Goal: Information Seeking & Learning: Learn about a topic

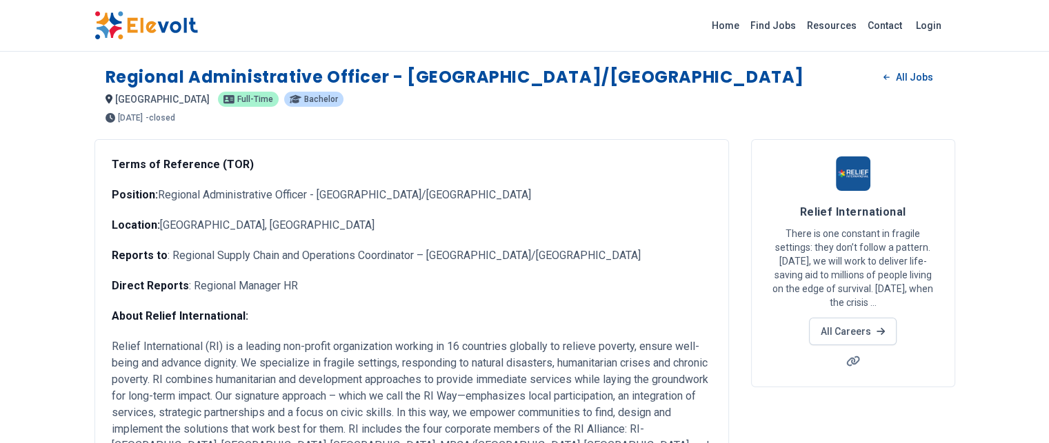
click at [94, 24] on img at bounding box center [145, 25] width 103 height 29
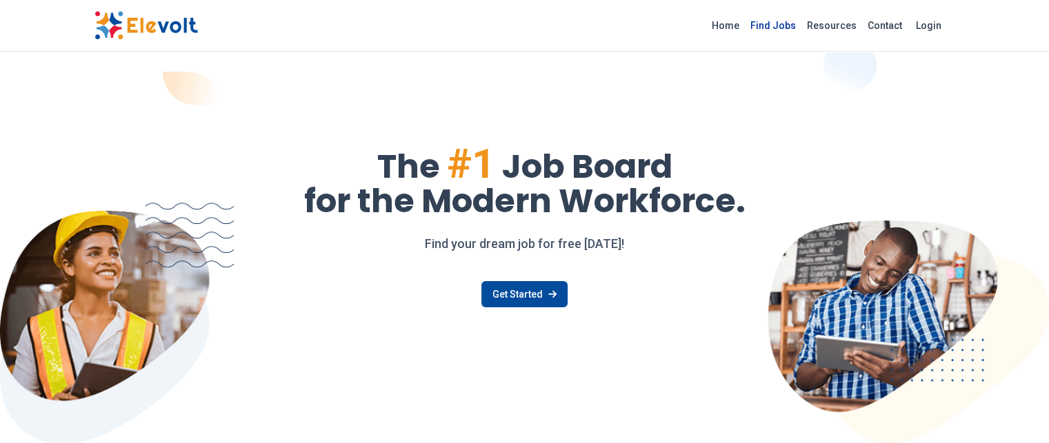
click at [801, 21] on link "Find Jobs" at bounding box center [773, 25] width 57 height 22
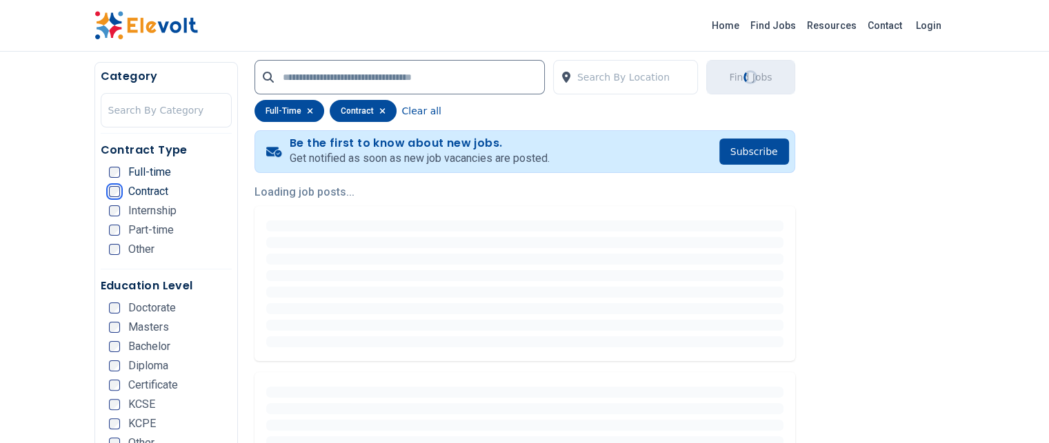
scroll to position [276, 0]
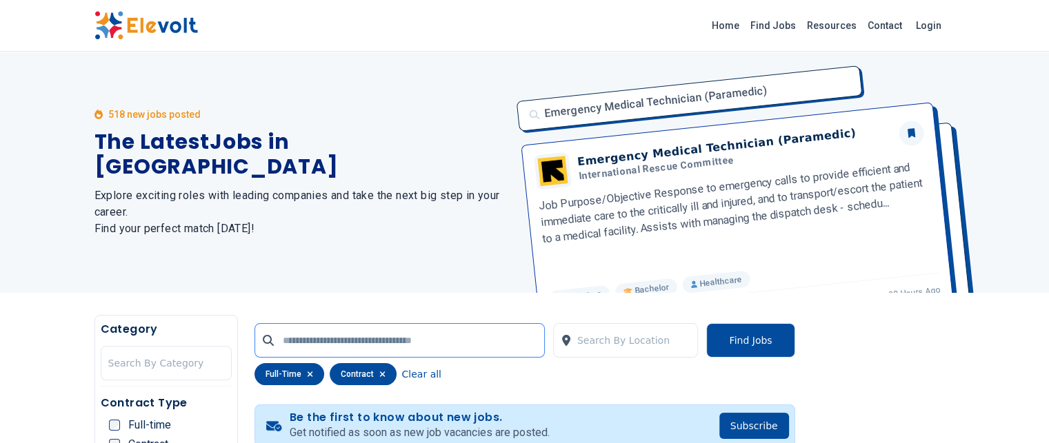
click at [542, 337] on input "text" at bounding box center [399, 340] width 290 height 34
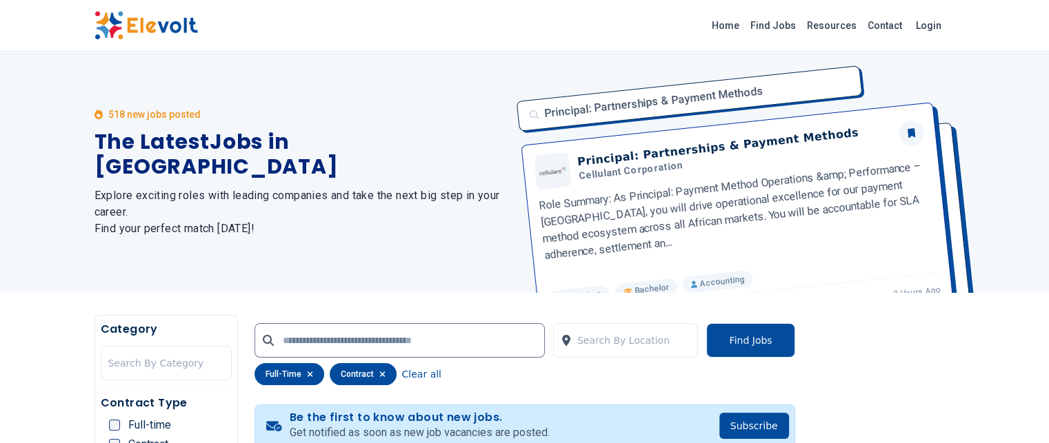
click at [925, 283] on div "Principal: Partnerships & Payment Methods Principal: Partnerships & Payment Met…" at bounding box center [731, 172] width 447 height 241
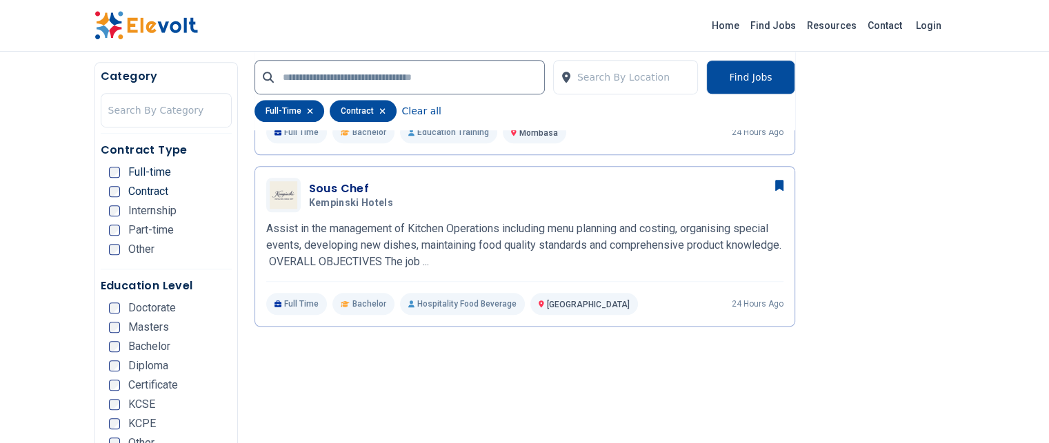
scroll to position [1020, 0]
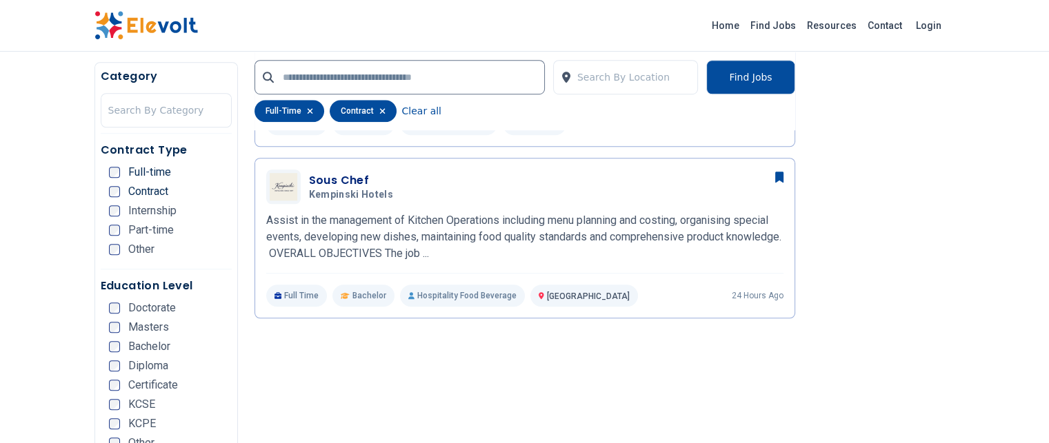
click at [179, 366] on div "Category Search By Category Contract Type Full-time Contract Internship Part-ti…" at bounding box center [165, 262] width 143 height 401
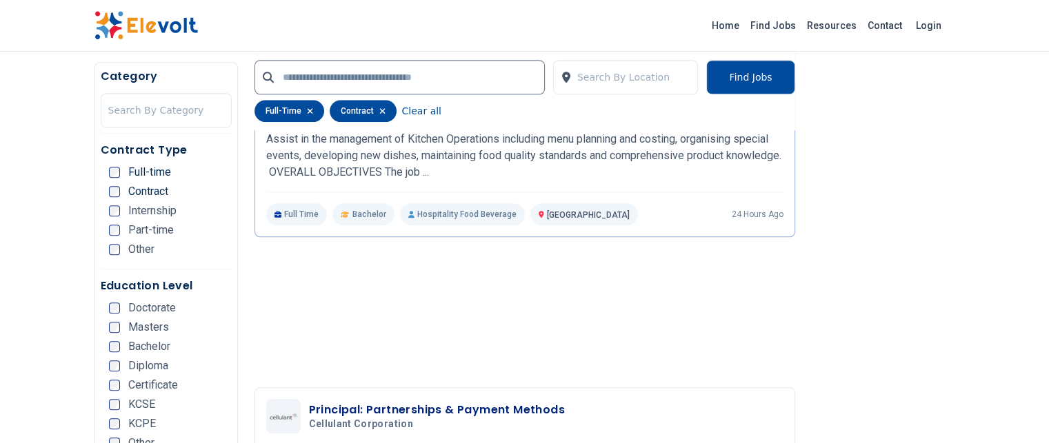
scroll to position [1103, 0]
click at [179, 366] on div "Category Search By Category Contract Type Full-time Contract Internship Part-ti…" at bounding box center [165, 262] width 143 height 401
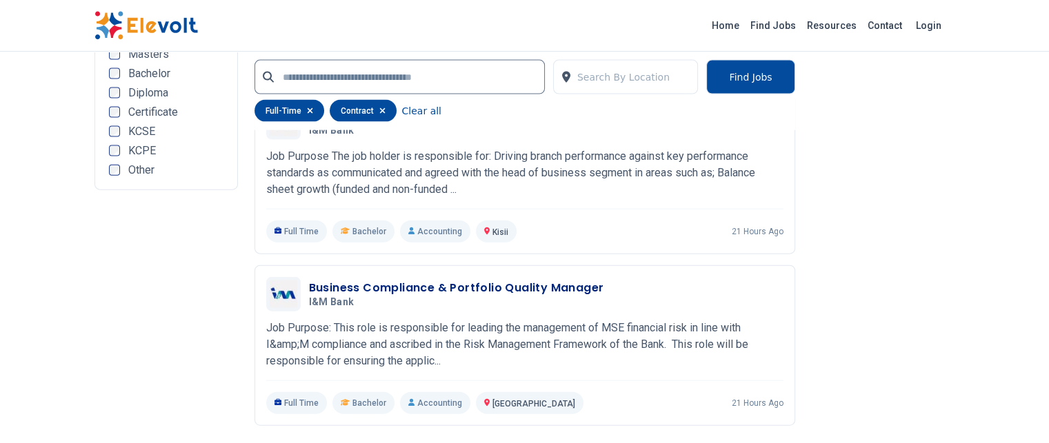
scroll to position [3131, 0]
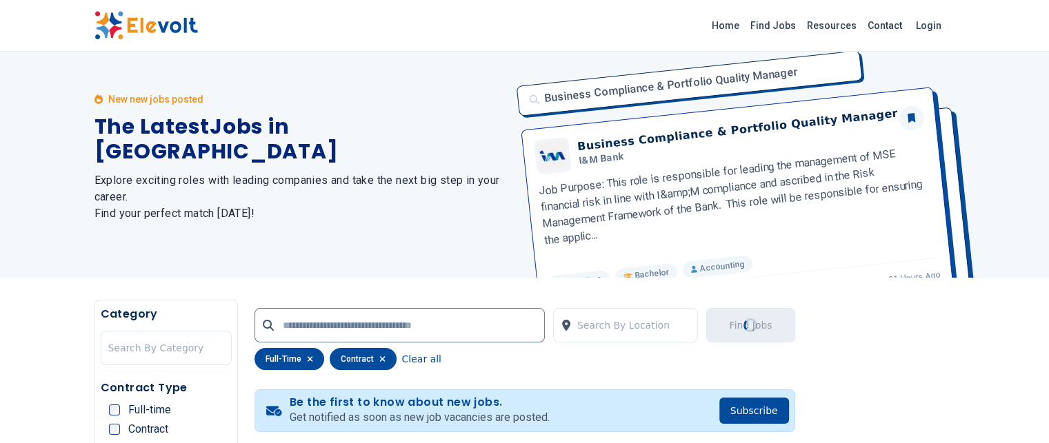
scroll to position [0, 0]
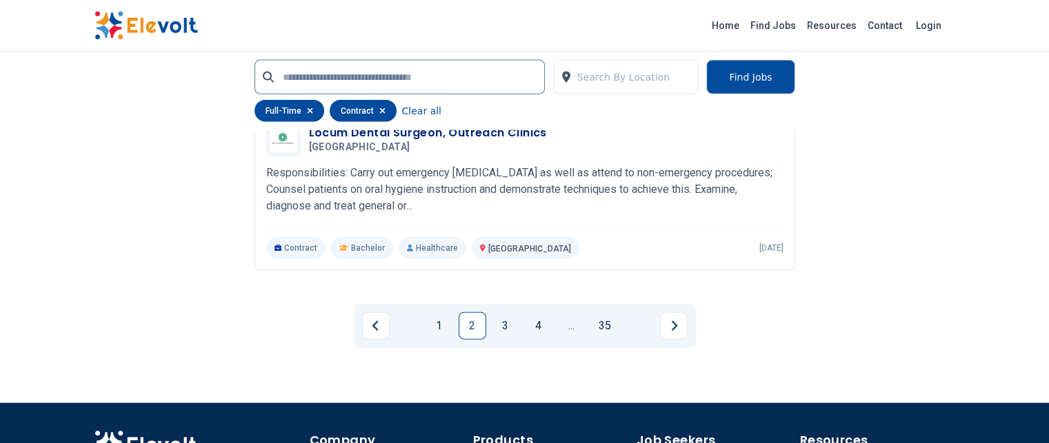
scroll to position [3199, 0]
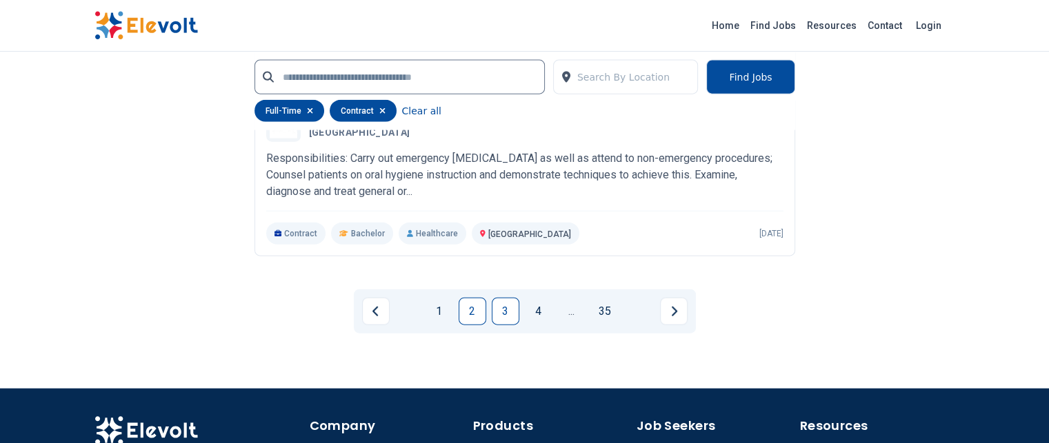
click at [507, 298] on link "3" at bounding box center [506, 312] width 28 height 28
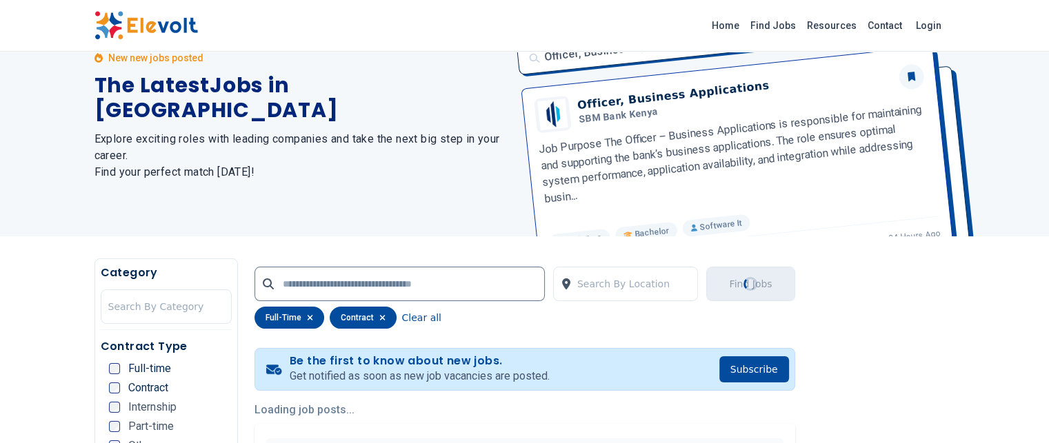
scroll to position [221, 0]
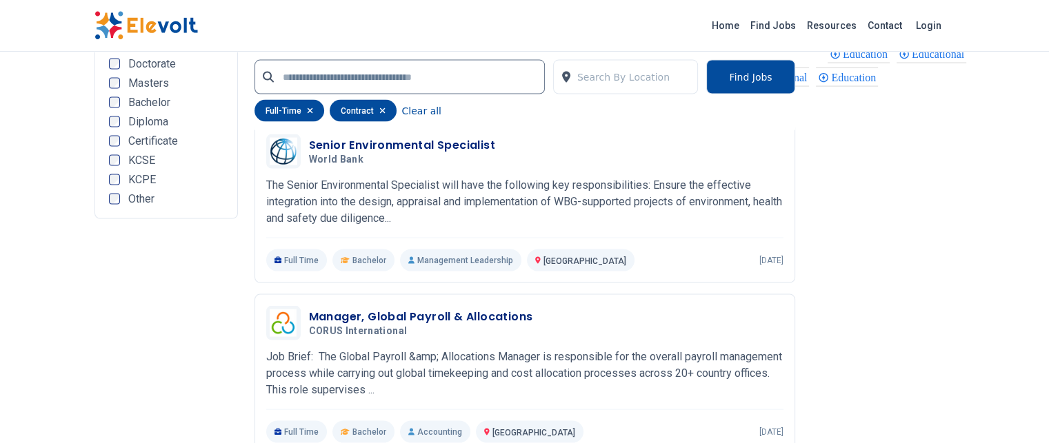
scroll to position [2868, 0]
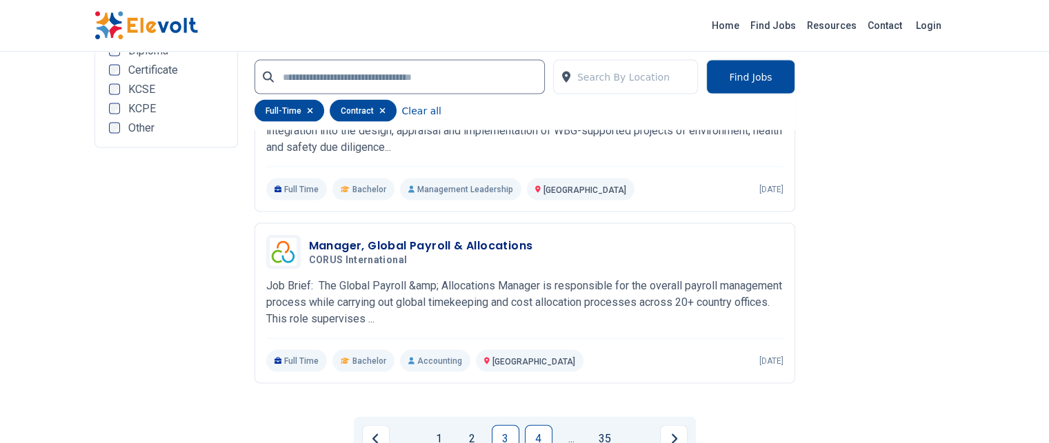
click at [542, 425] on link "4" at bounding box center [539, 439] width 28 height 28
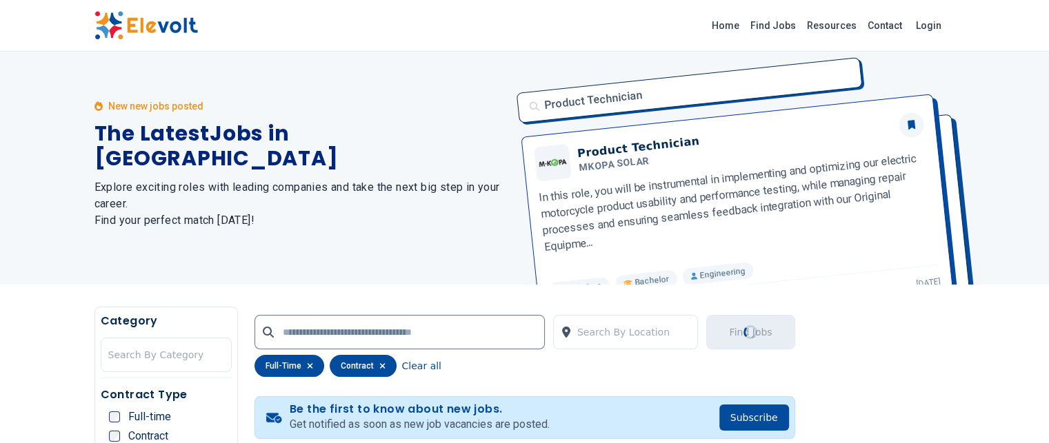
scroll to position [0, 0]
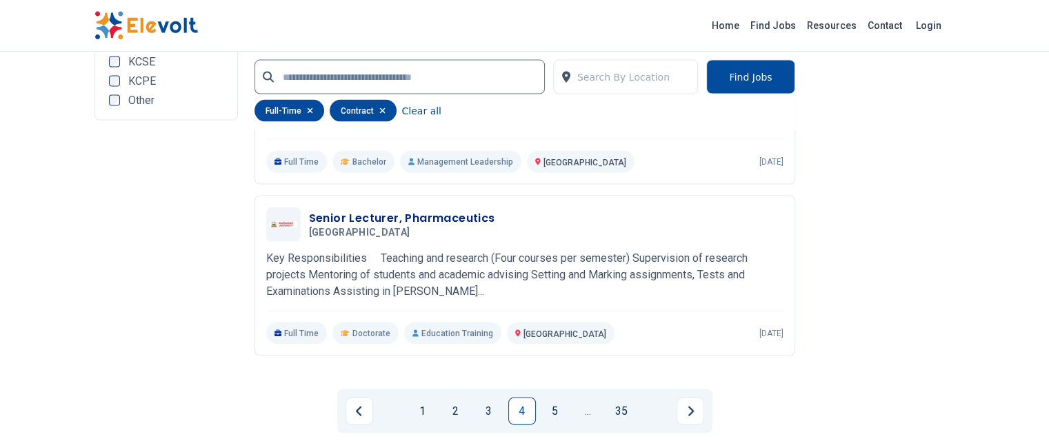
scroll to position [2868, 0]
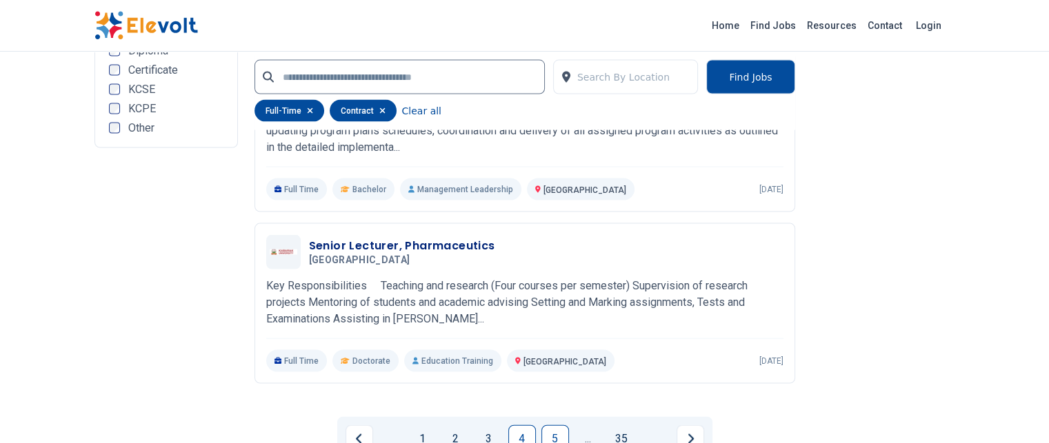
click at [554, 425] on link "5" at bounding box center [555, 439] width 28 height 28
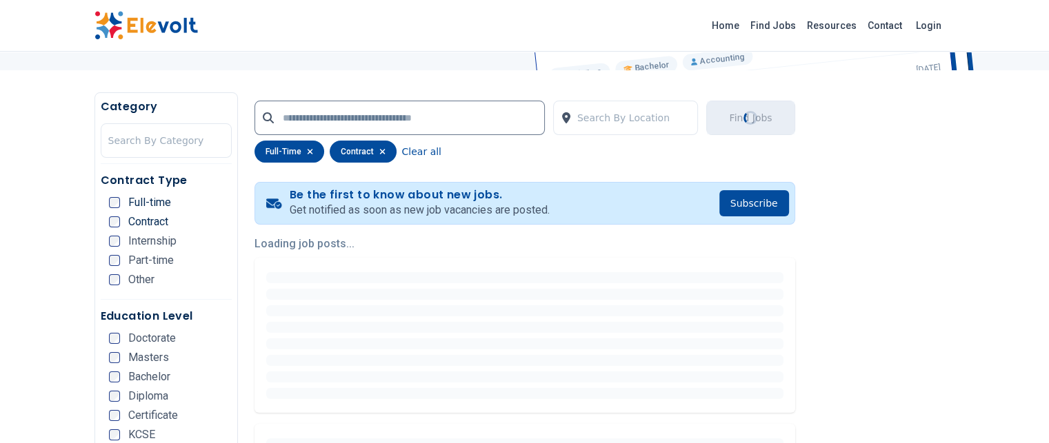
scroll to position [275, 0]
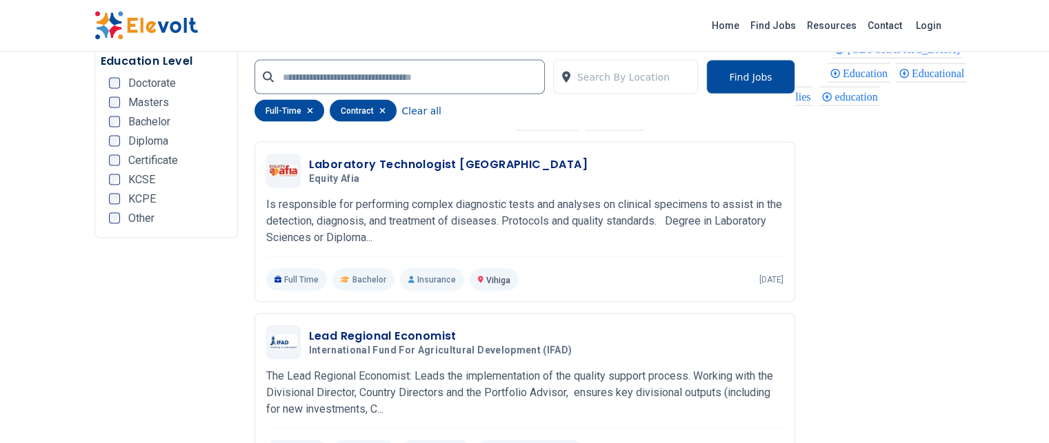
scroll to position [3051, 0]
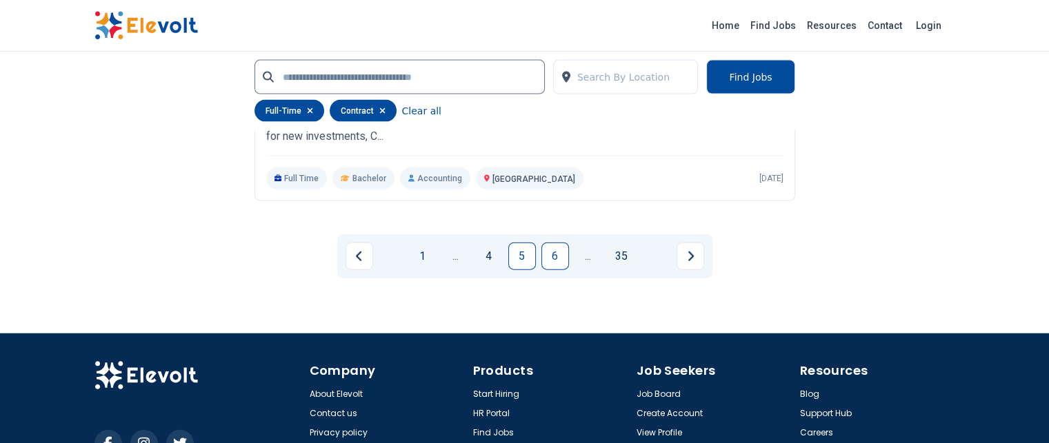
click at [552, 243] on link "6" at bounding box center [555, 257] width 28 height 28
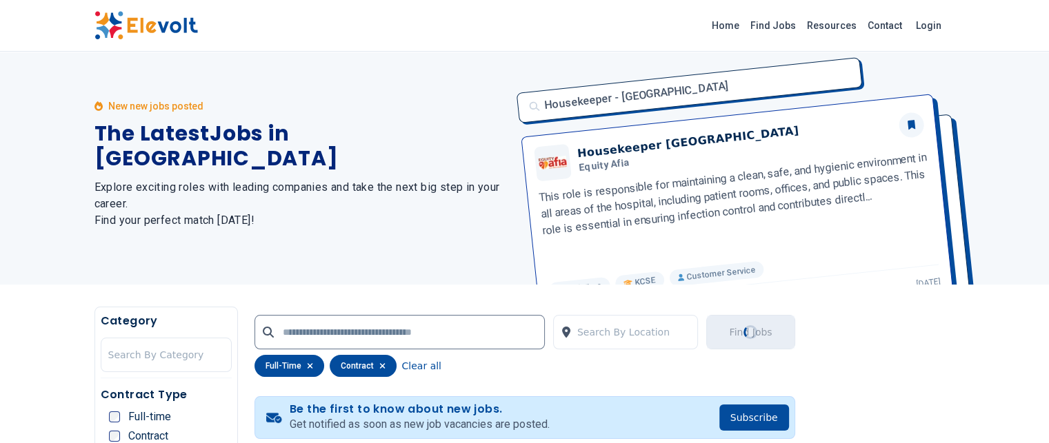
scroll to position [0, 0]
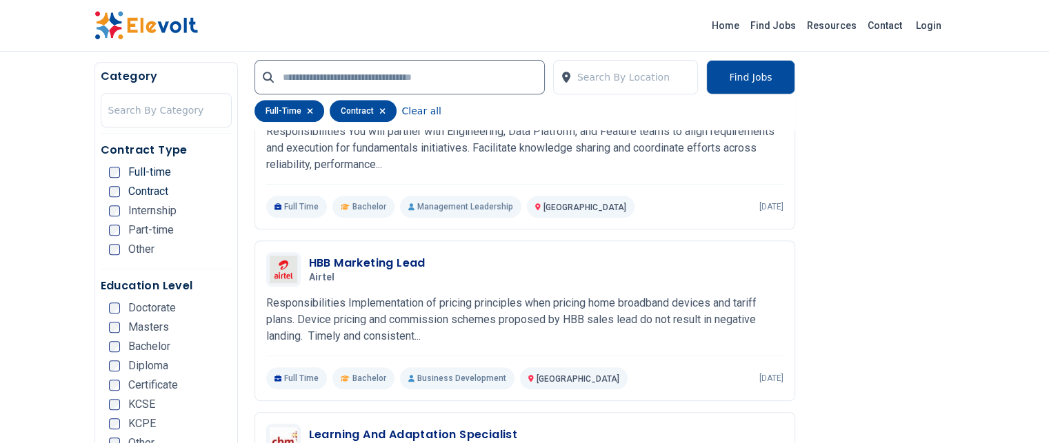
scroll to position [607, 0]
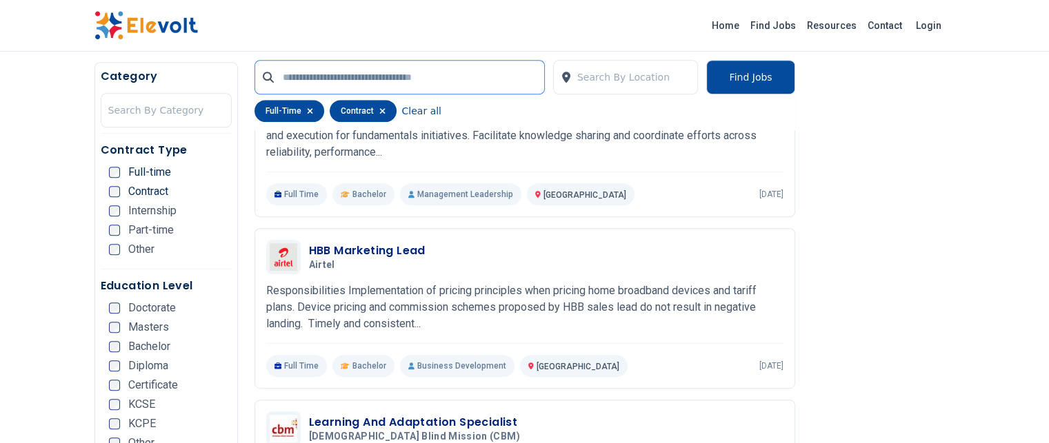
click at [272, 70] on input "text" at bounding box center [399, 77] width 290 height 34
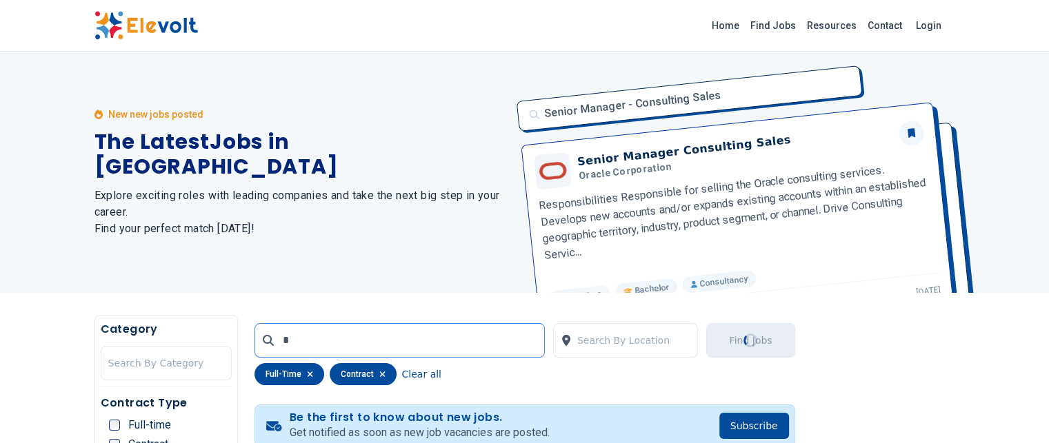
scroll to position [0, 0]
type input "**********"
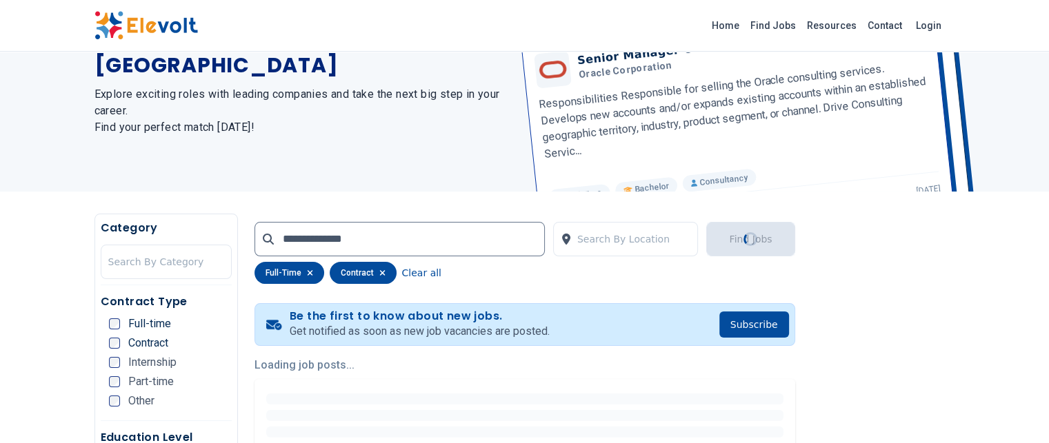
scroll to position [193, 0]
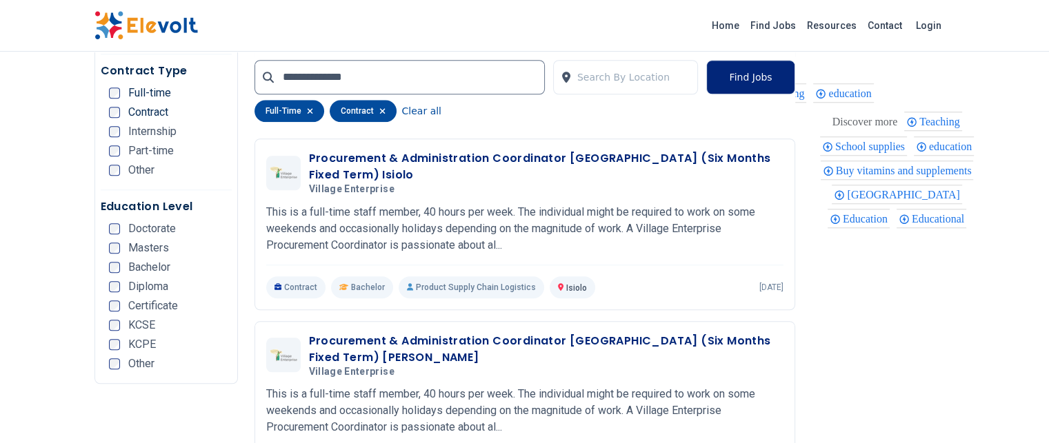
scroll to position [1296, 0]
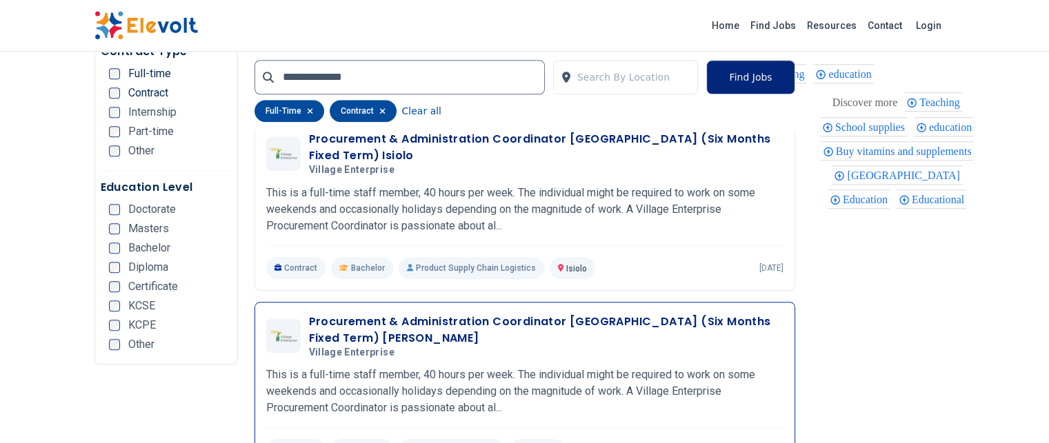
click at [635, 314] on div "Procurement & Administration Coordinator [GEOGRAPHIC_DATA] (Six Months Fixed Te…" at bounding box center [524, 337] width 517 height 46
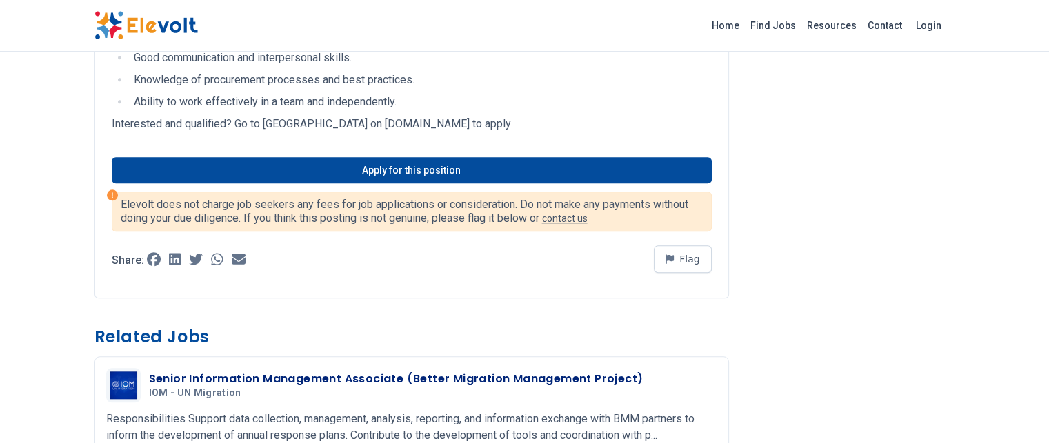
scroll to position [1407, 0]
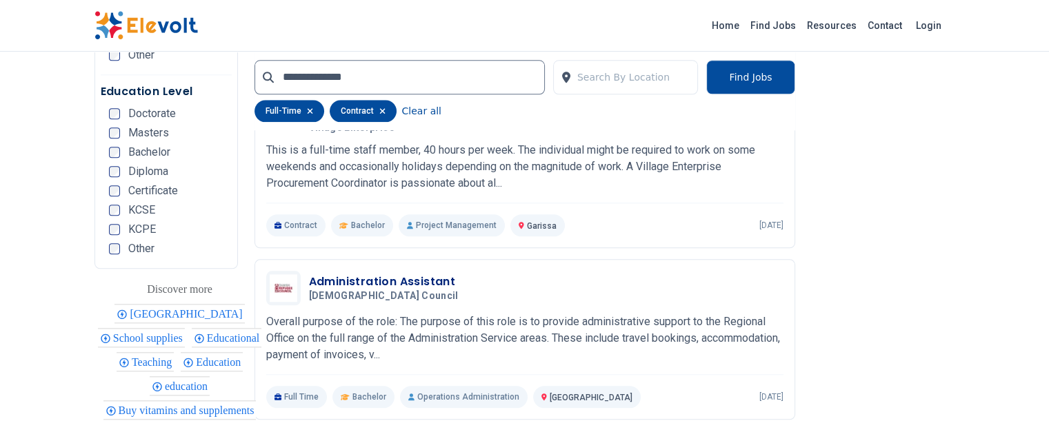
scroll to position [1572, 0]
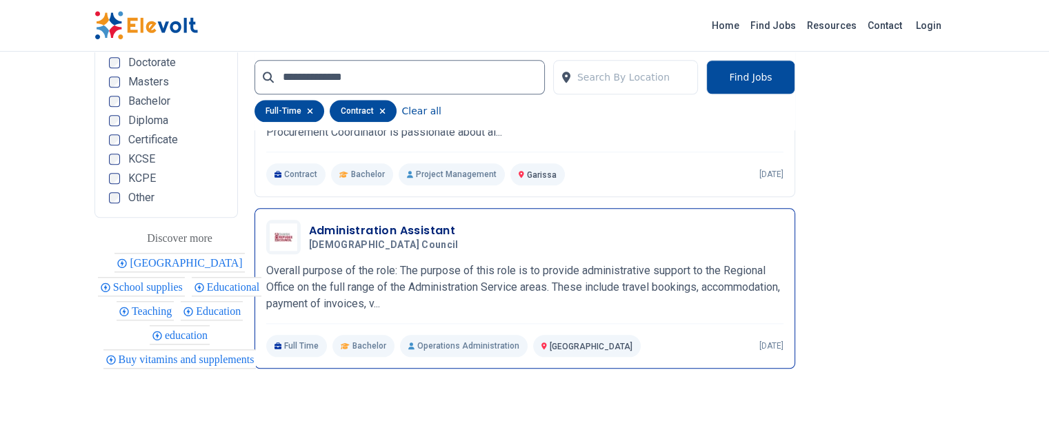
click at [354, 223] on h3 "Administration Assistant" at bounding box center [386, 231] width 155 height 17
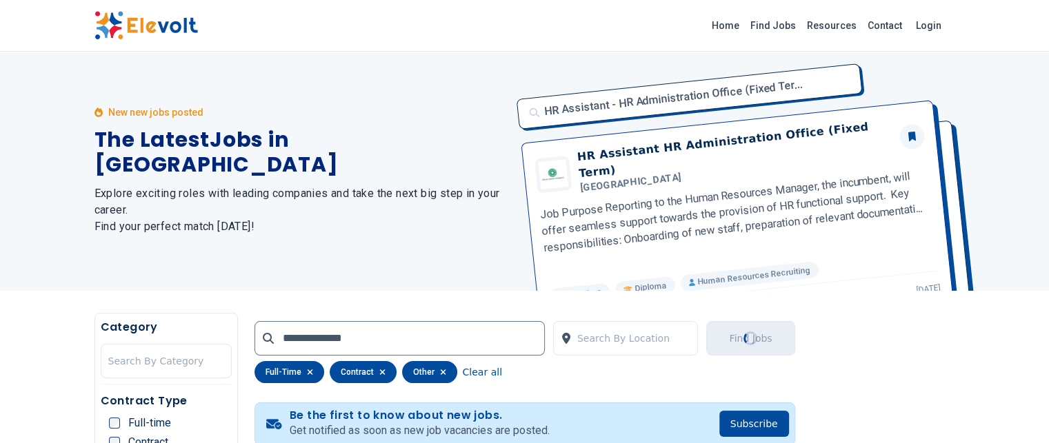
scroll to position [0, 0]
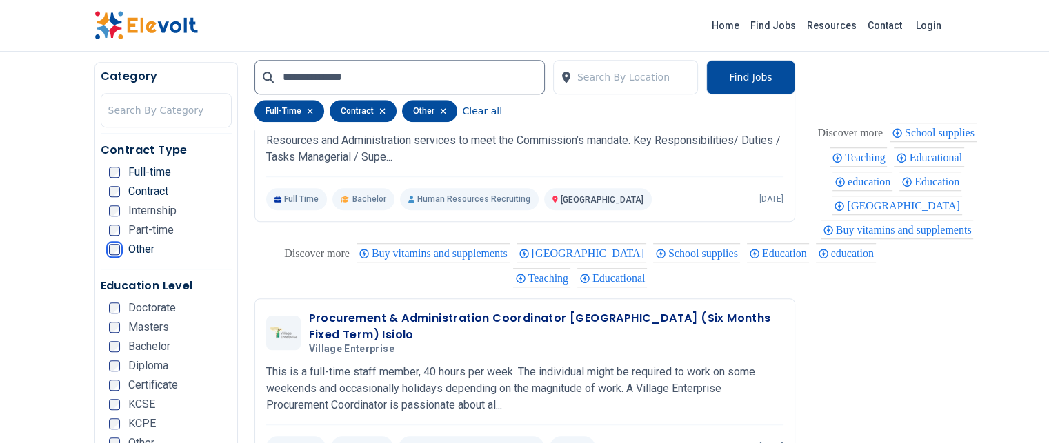
scroll to position [1177, 0]
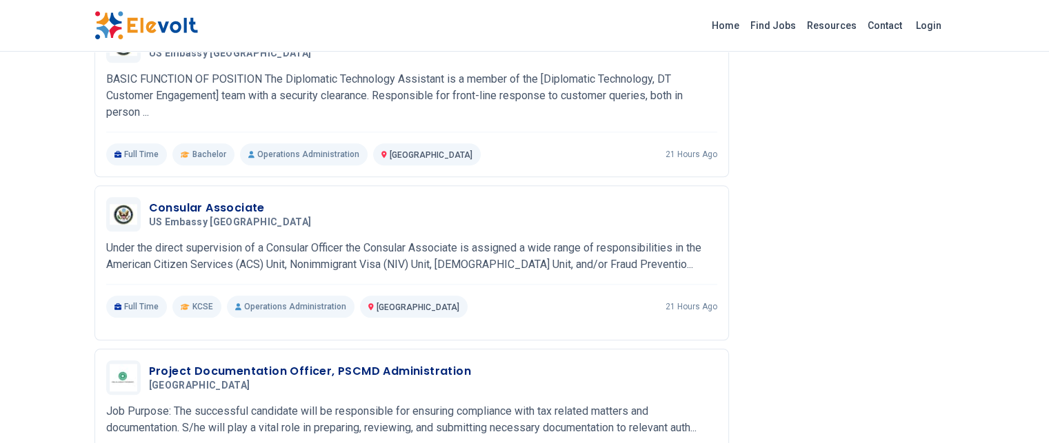
scroll to position [1379, 0]
